Goal: Register for event/course

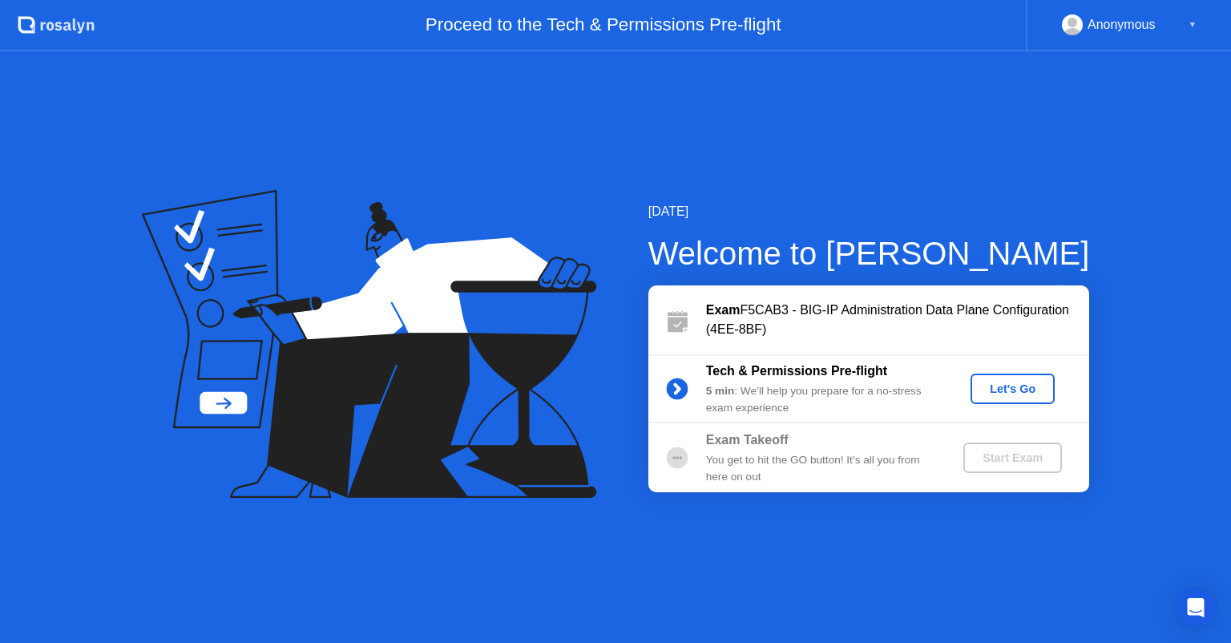
click at [1001, 393] on div "Let's Go" at bounding box center [1012, 388] width 71 height 13
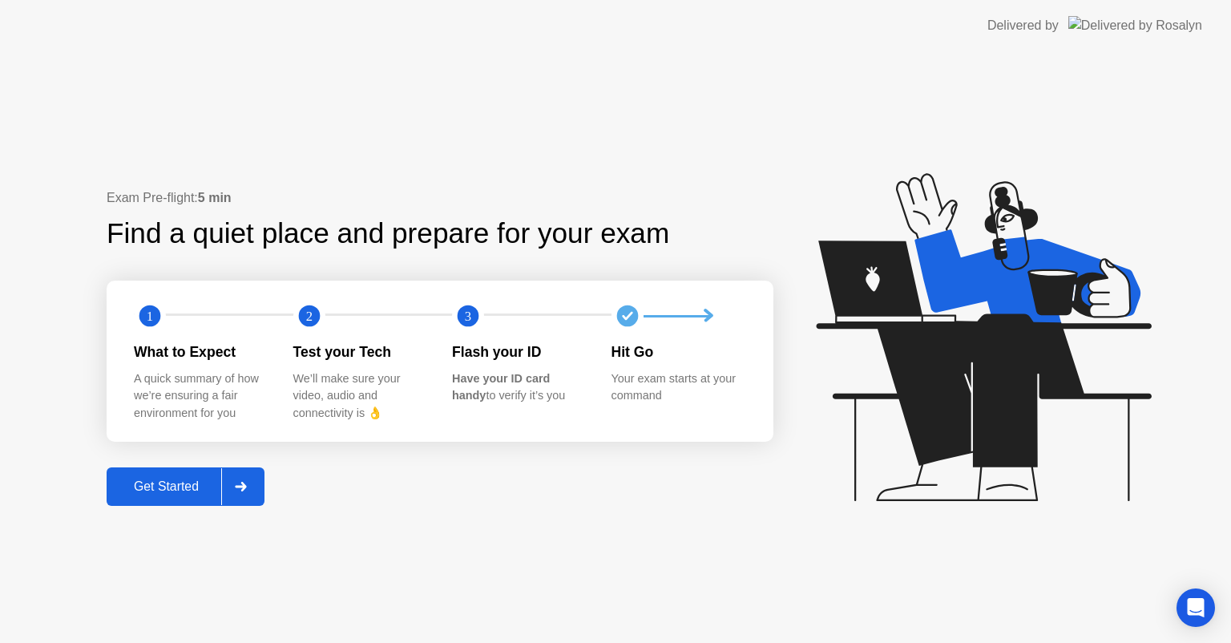
click at [127, 489] on div "Get Started" at bounding box center [166, 486] width 110 height 14
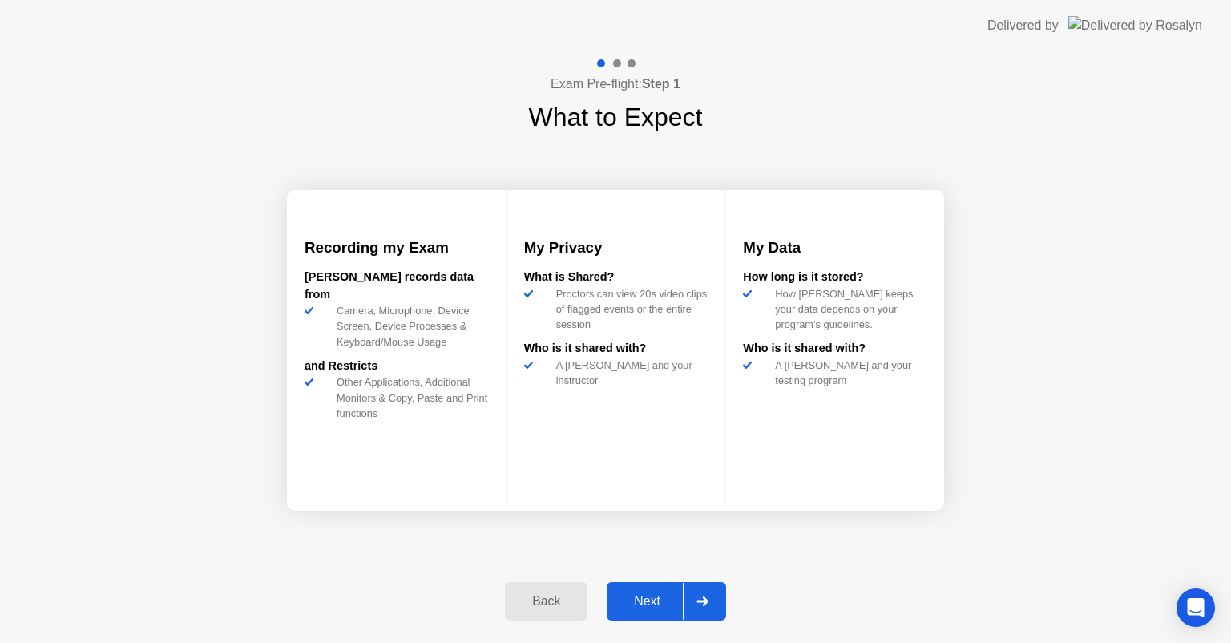
click at [649, 602] on div "Next" at bounding box center [647, 601] width 71 height 14
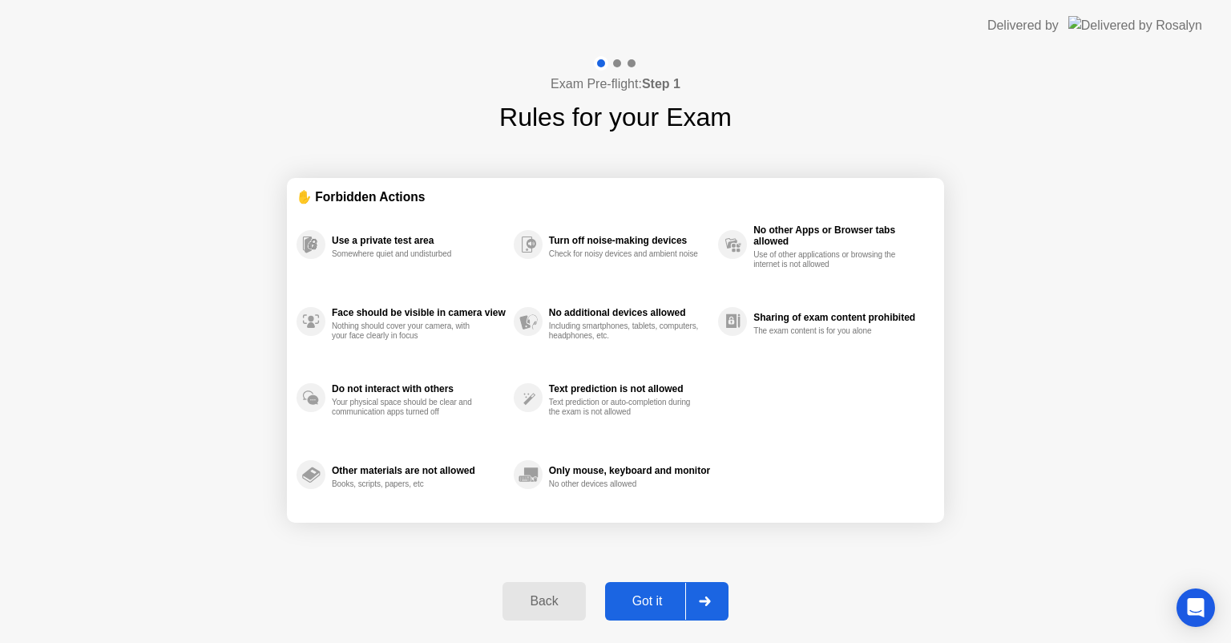
click at [664, 602] on div "Got it" at bounding box center [647, 601] width 75 height 14
select select "**********"
select select "*******"
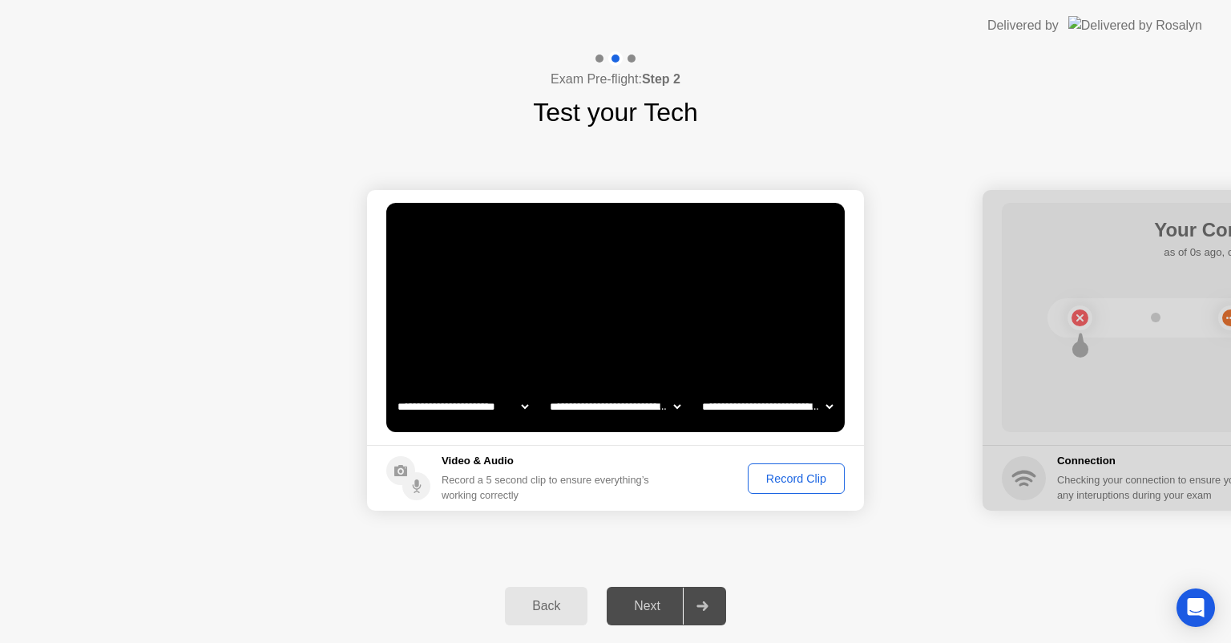
click at [810, 478] on div "Record Clip" at bounding box center [797, 478] width 86 height 13
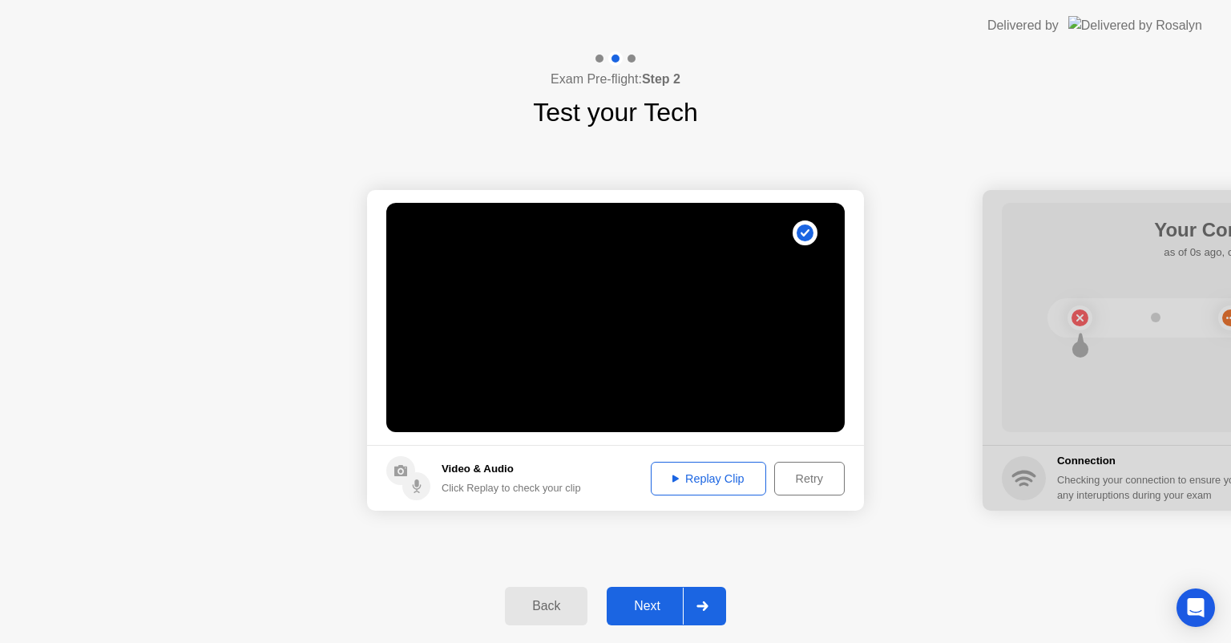
click at [718, 472] on div "Replay Clip" at bounding box center [709, 478] width 104 height 13
click at [648, 605] on div "Next" at bounding box center [647, 606] width 71 height 14
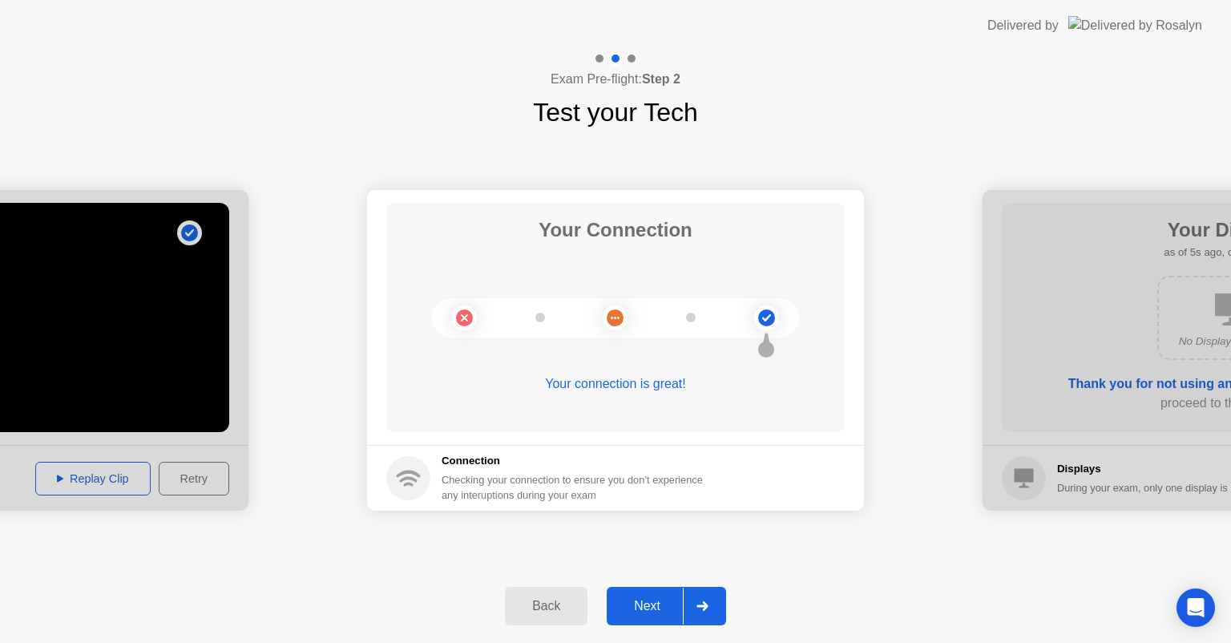
click at [648, 604] on div "Next" at bounding box center [647, 606] width 71 height 14
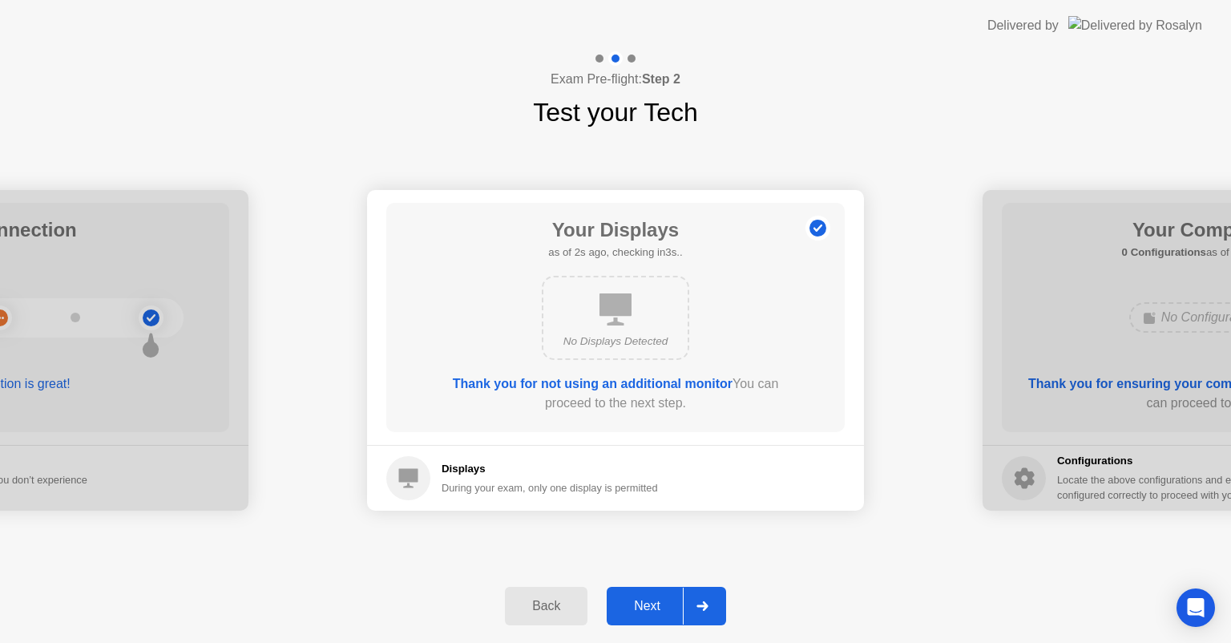
click at [638, 606] on div "Next" at bounding box center [647, 606] width 71 height 14
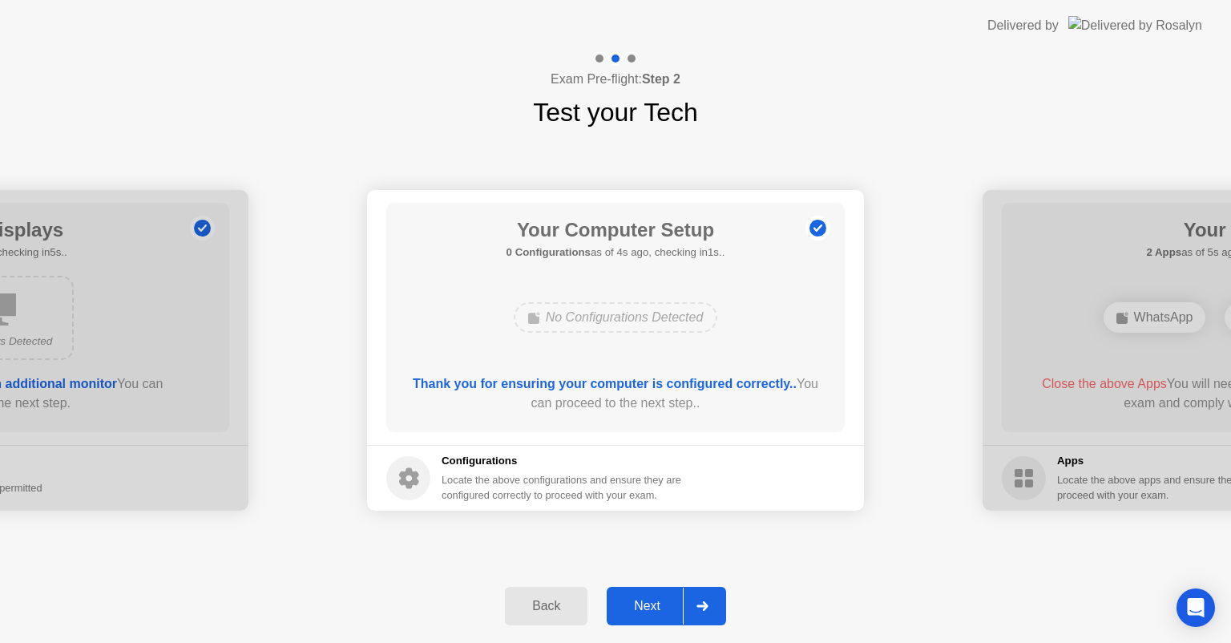
click at [653, 603] on div "Next" at bounding box center [647, 606] width 71 height 14
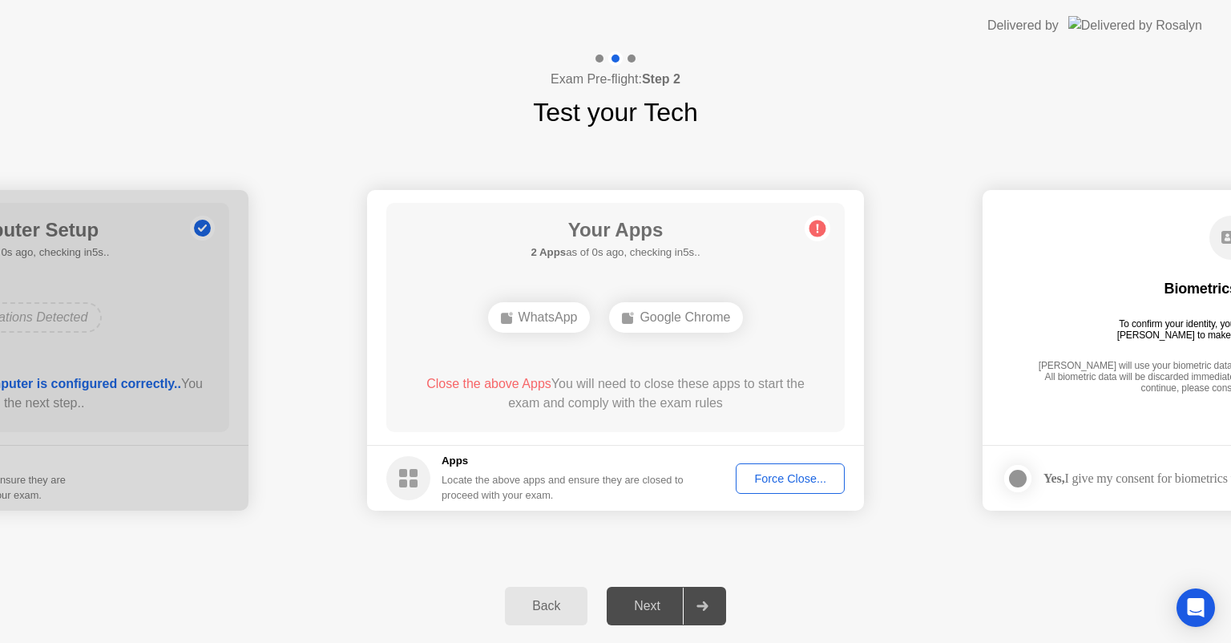
click at [790, 477] on div "Force Close..." at bounding box center [791, 478] width 98 height 13
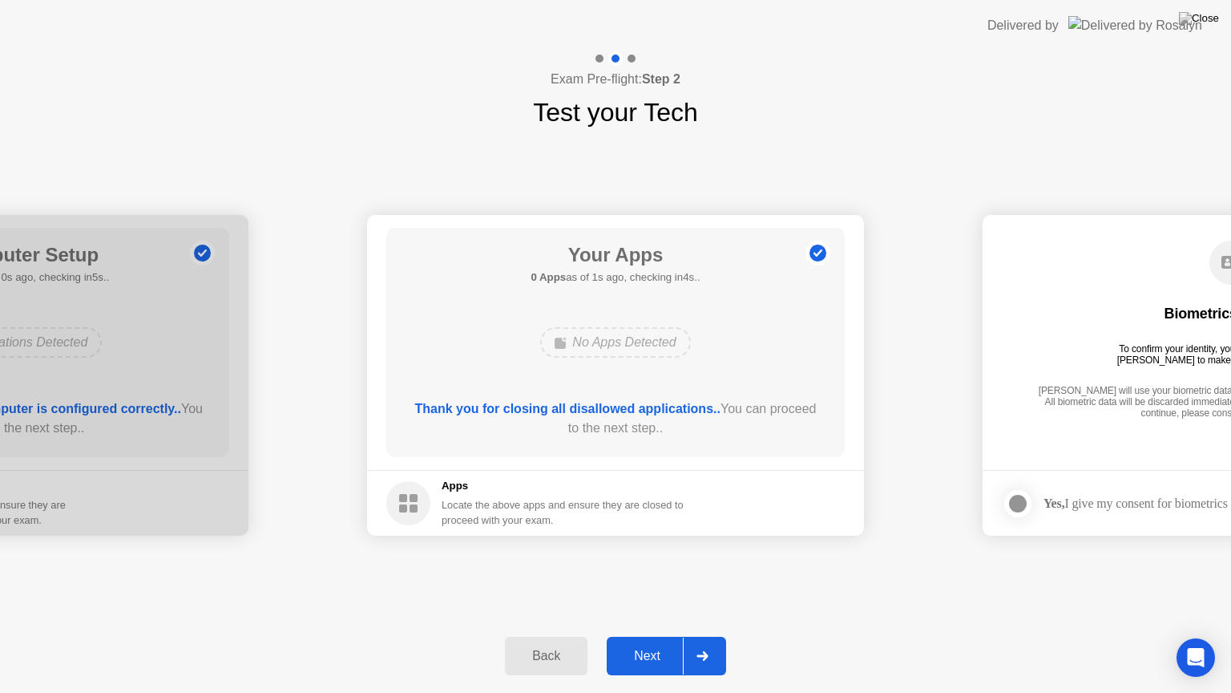
click at [654, 642] on div "Next" at bounding box center [647, 656] width 71 height 14
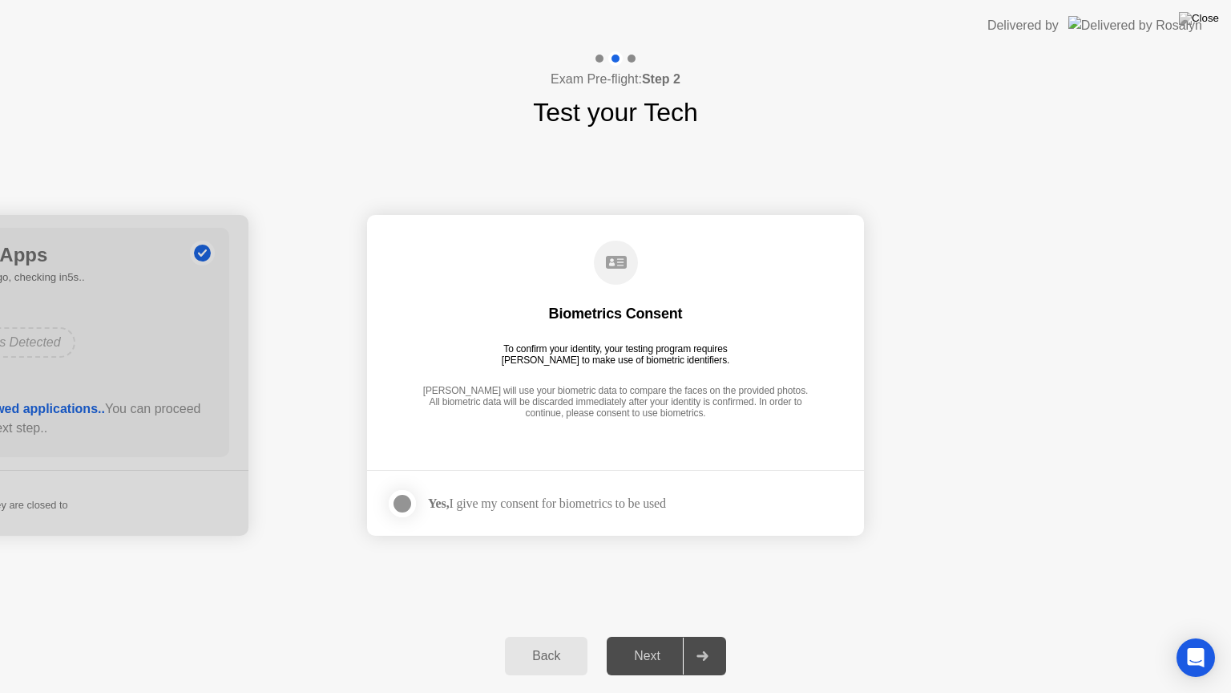
click at [396, 505] on div at bounding box center [402, 503] width 19 height 19
click at [656, 642] on div "Next" at bounding box center [647, 656] width 71 height 14
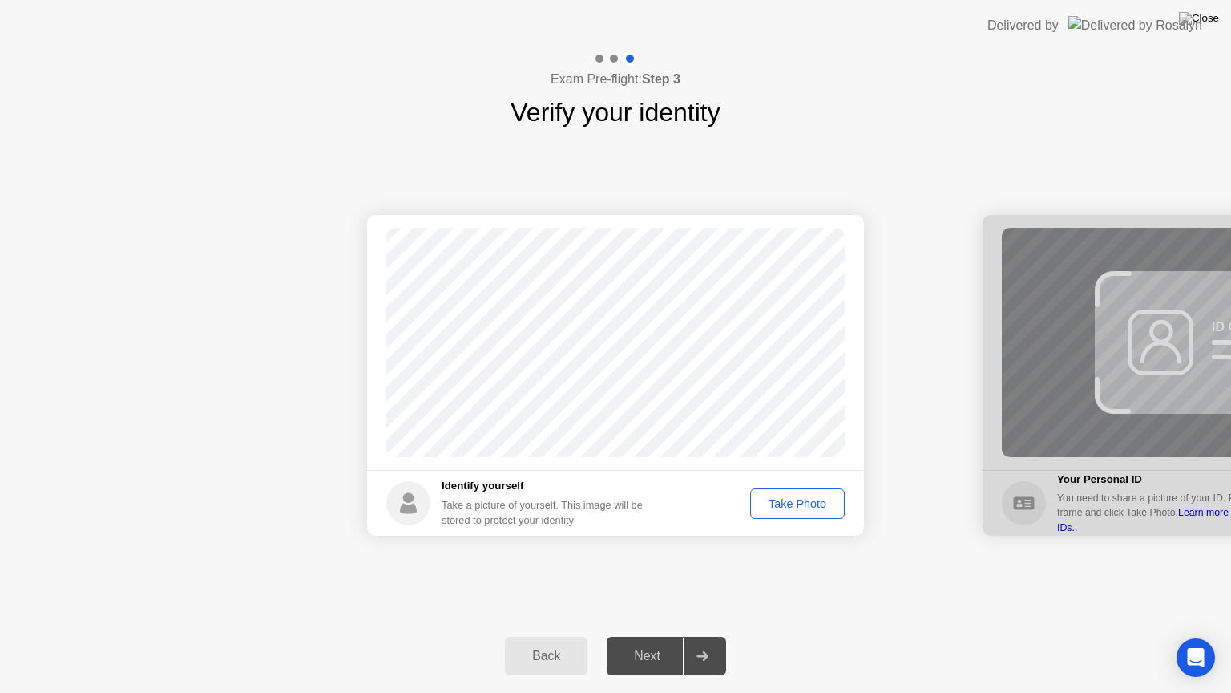
click at [776, 498] on div "Take Photo" at bounding box center [797, 503] width 83 height 13
click at [798, 497] on div "Retake" at bounding box center [808, 503] width 63 height 13
click at [779, 500] on div "Take Photo" at bounding box center [797, 503] width 83 height 13
click at [647, 642] on div "Next" at bounding box center [647, 656] width 71 height 14
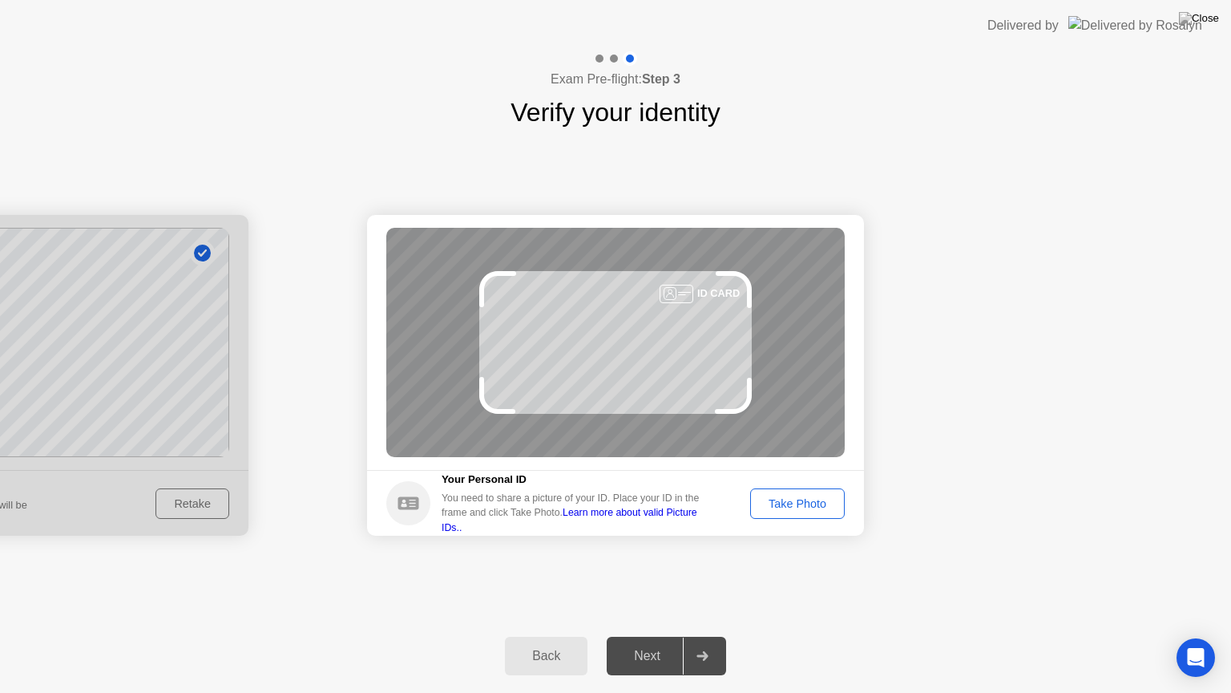
click at [799, 502] on div "Take Photo" at bounding box center [797, 503] width 83 height 13
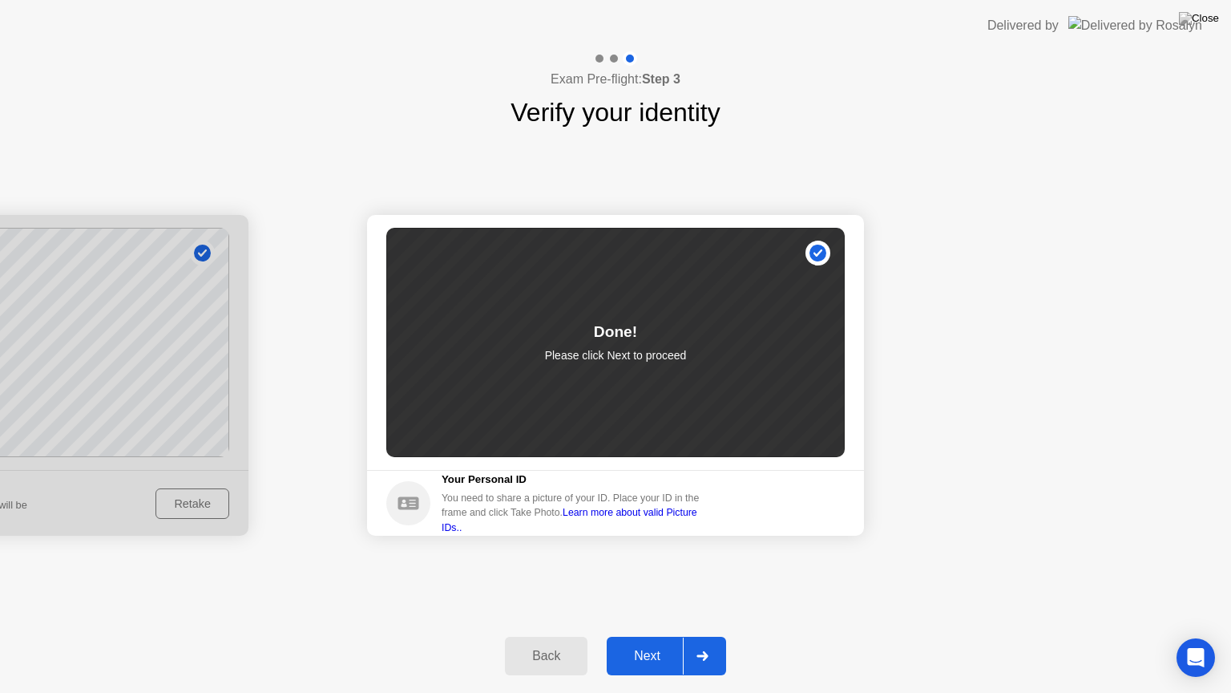
click at [650, 642] on div "Next" at bounding box center [647, 656] width 71 height 14
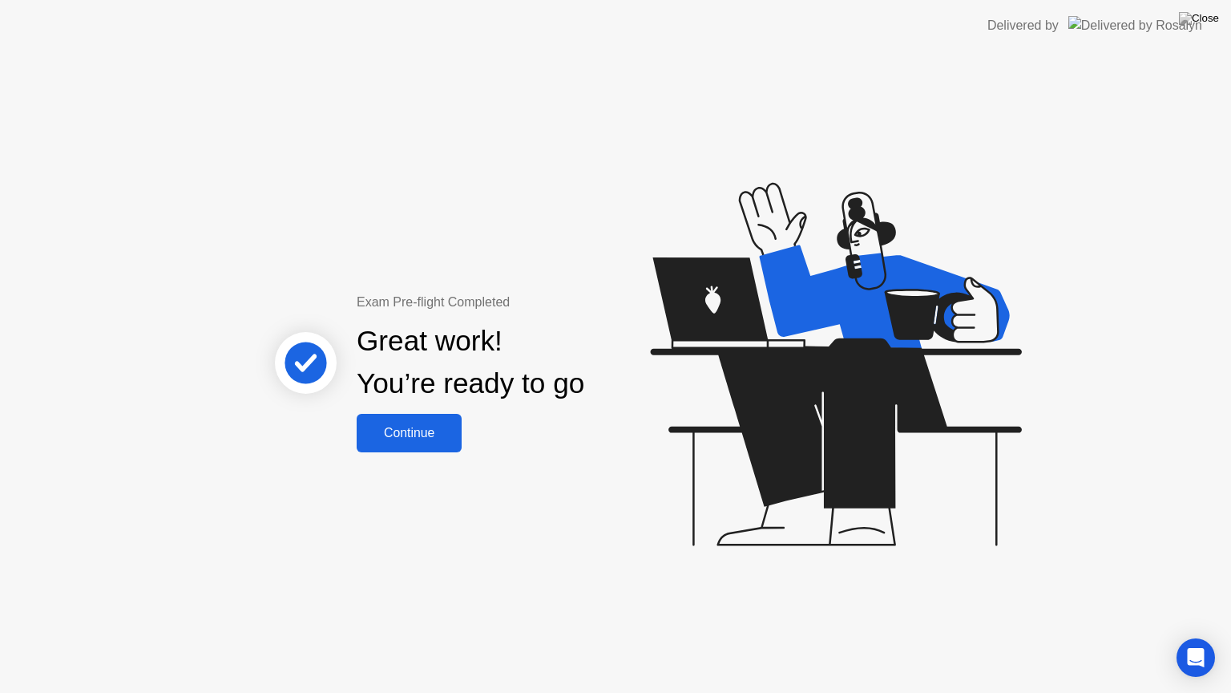
click at [404, 426] on div "Continue" at bounding box center [409, 433] width 95 height 14
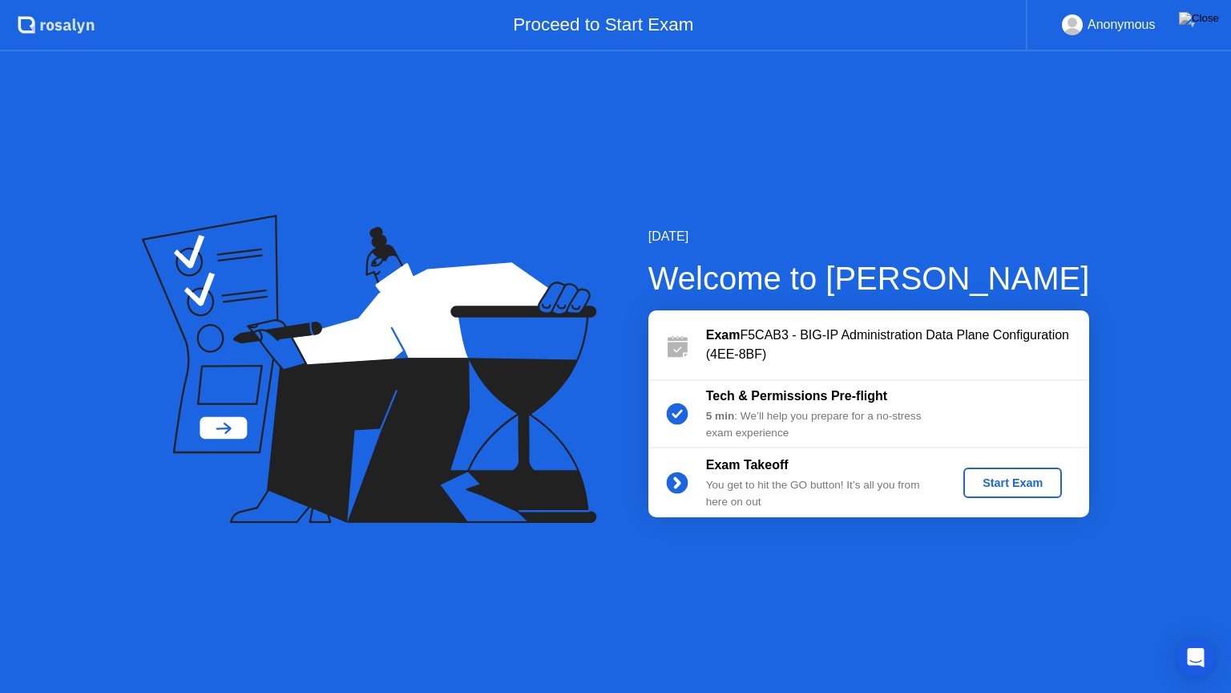
click at [1035, 476] on div "Start Exam" at bounding box center [1013, 482] width 86 height 13
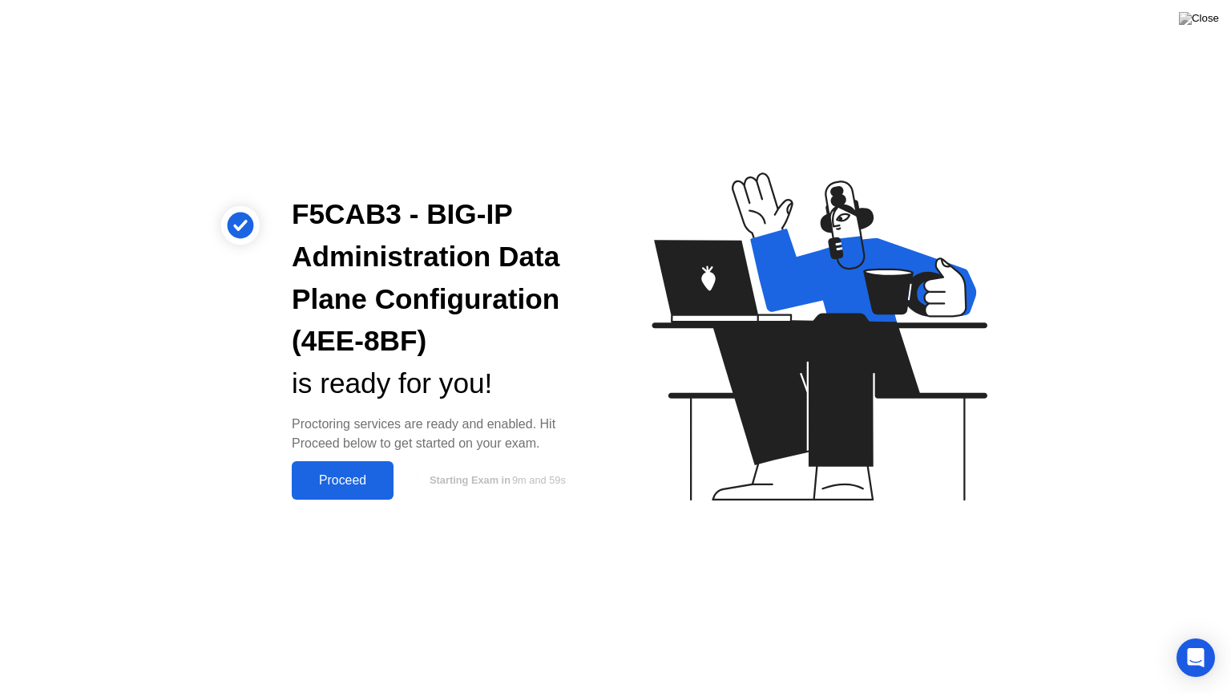
click at [334, 481] on div "Proceed" at bounding box center [343, 480] width 92 height 14
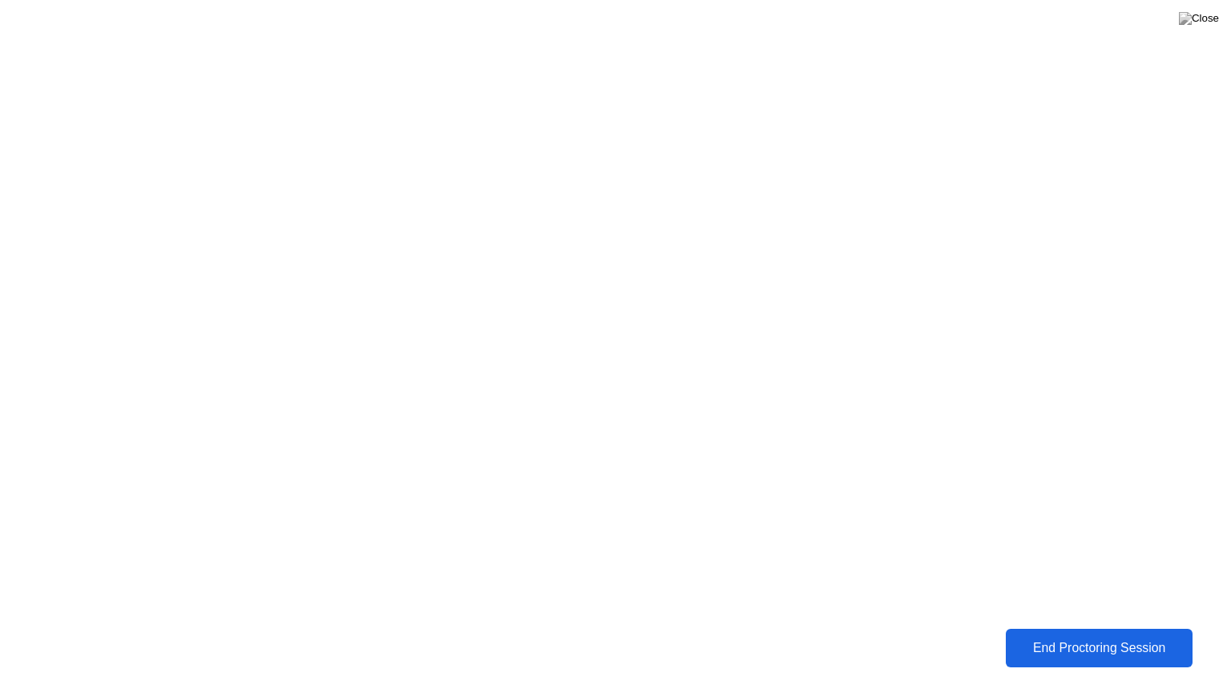
click at [1071, 642] on div "End Proctoring Session" at bounding box center [1099, 648] width 177 height 14
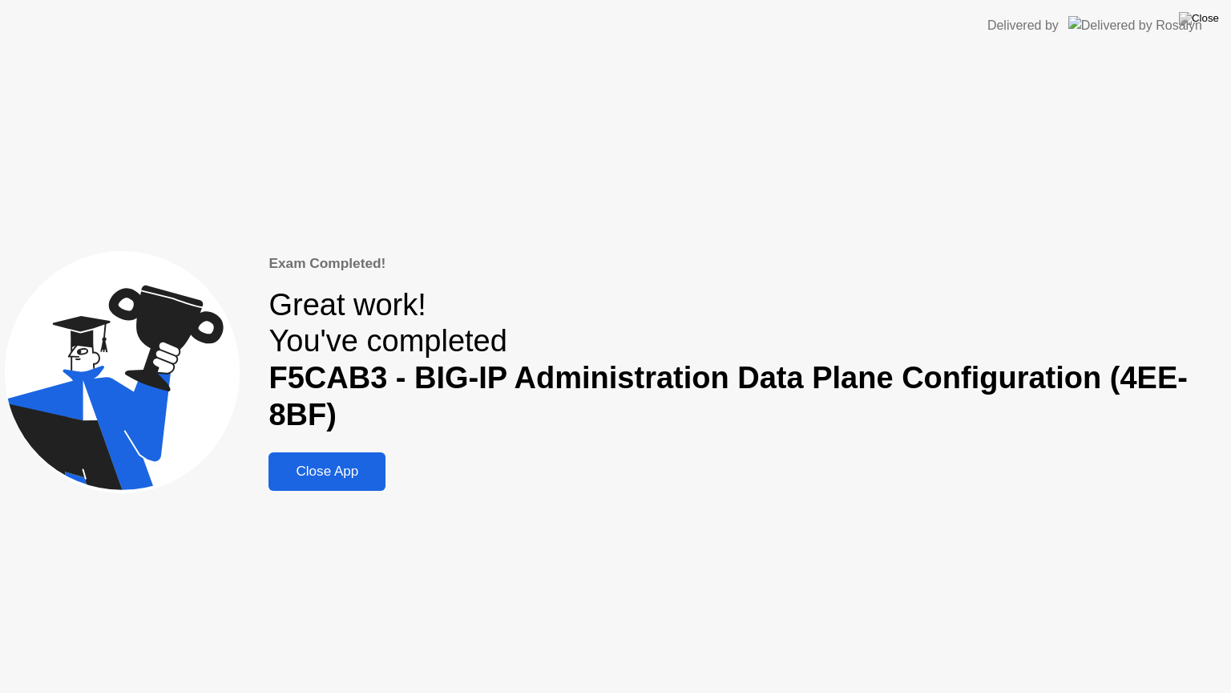
click at [317, 475] on div "Close App" at bounding box center [326, 471] width 107 height 16
